Goal: Complete application form

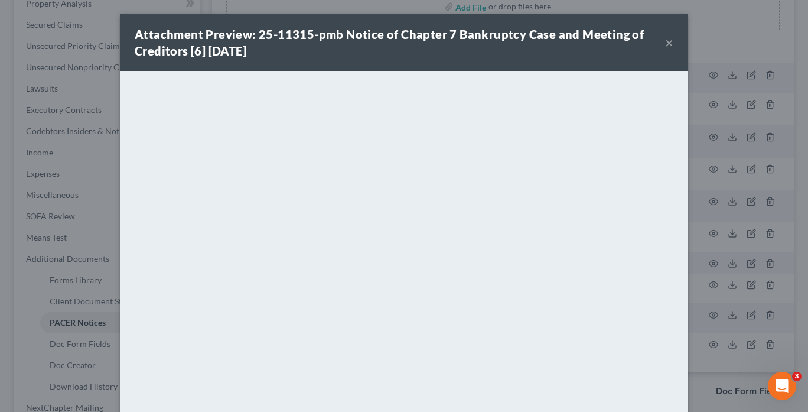
click at [666, 41] on button "×" at bounding box center [669, 42] width 8 height 14
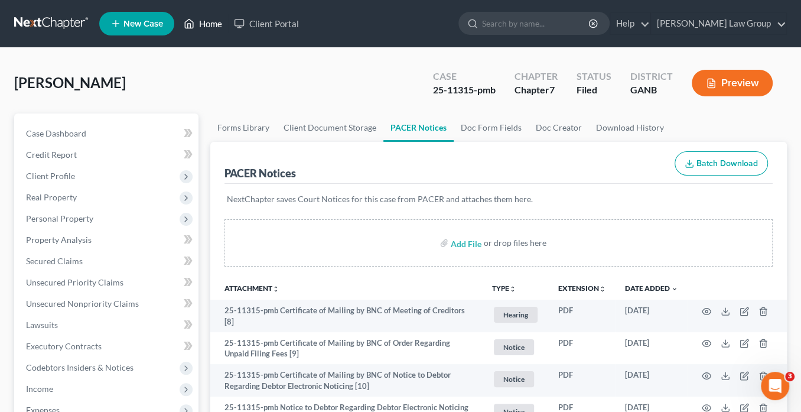
click at [213, 25] on link "Home" at bounding box center [203, 23] width 50 height 21
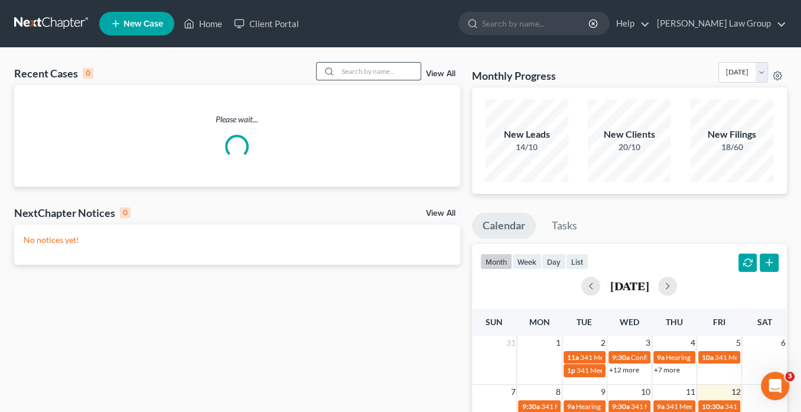
click at [375, 67] on input "search" at bounding box center [379, 71] width 83 height 17
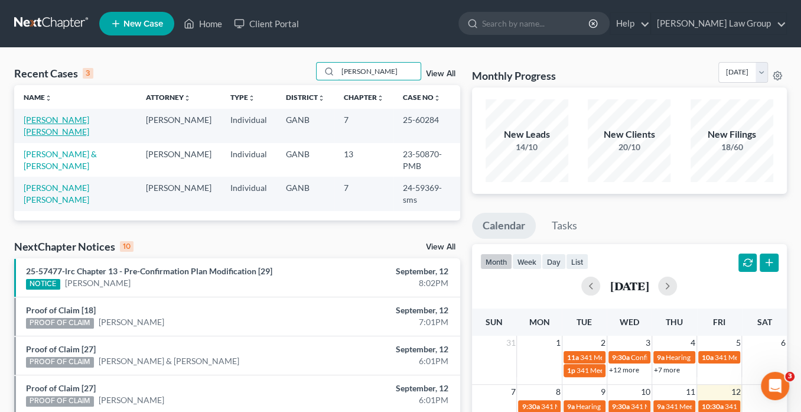
type input "[PERSON_NAME]"
click at [70, 118] on link "[PERSON_NAME] [PERSON_NAME]" at bounding box center [57, 126] width 66 height 22
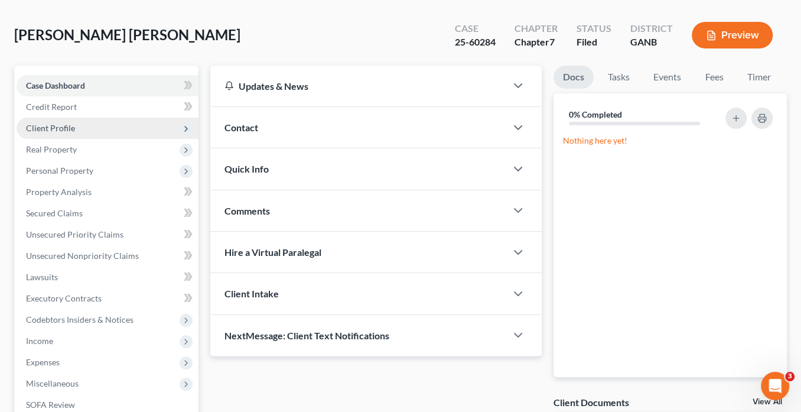
scroll to position [47, 0]
click at [62, 127] on span "Client Profile" at bounding box center [50, 128] width 49 height 10
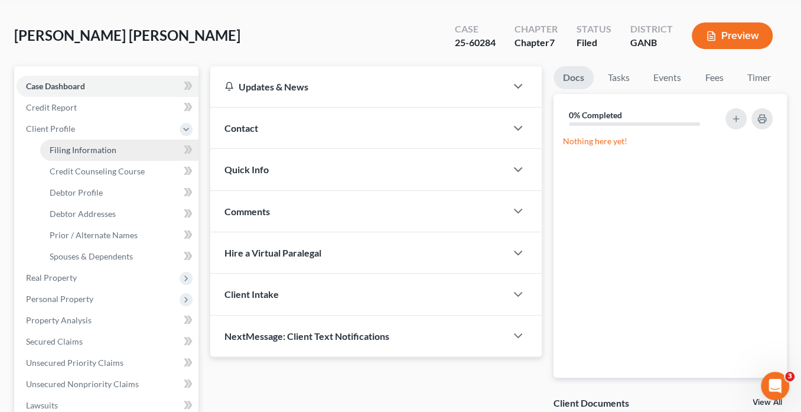
click at [74, 145] on span "Filing Information" at bounding box center [83, 150] width 67 height 10
select select "1"
select select "0"
select select "10"
